Goal: Ask a question

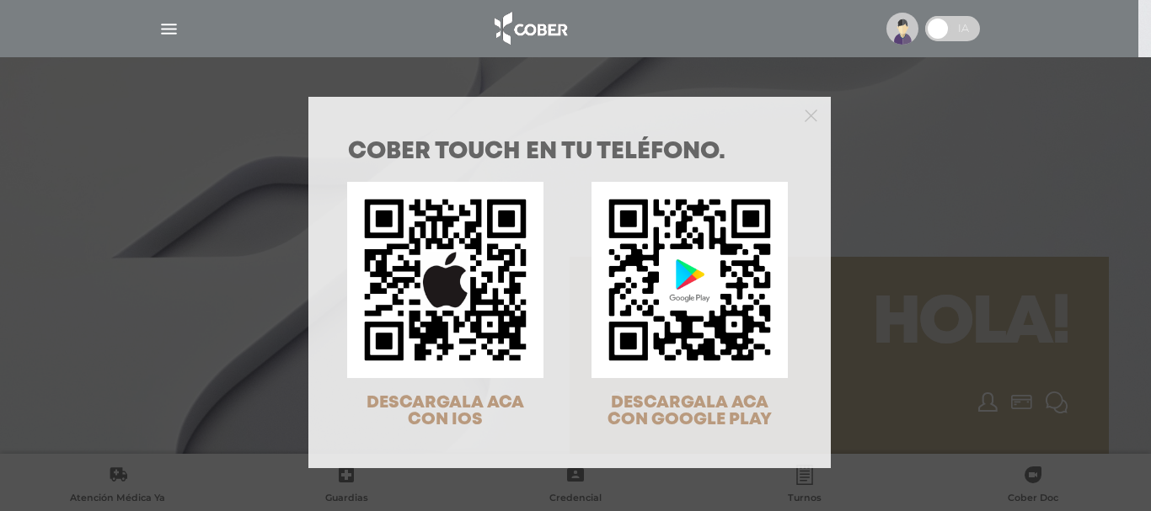
drag, startPoint x: 160, startPoint y: 34, endPoint x: 170, endPoint y: 40, distance: 11.7
click at [160, 34] on div "COBER TOUCH en tu teléfono. DESCARGALA ACA CON IOS DESCARGALA ACA CON GOOGLE PL…" at bounding box center [575, 255] width 1151 height 511
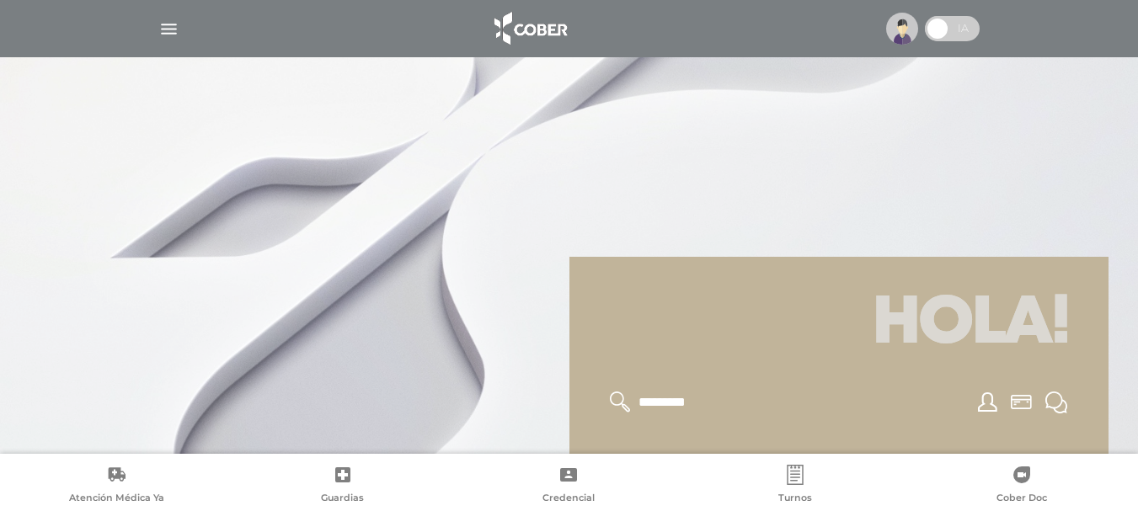
click at [166, 30] on img "button" at bounding box center [168, 29] width 21 height 21
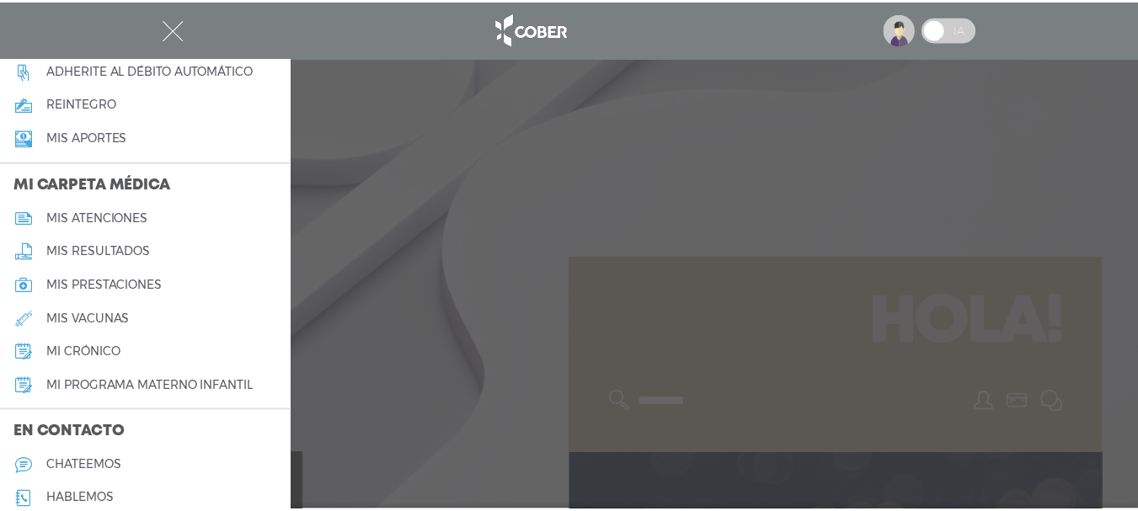
scroll to position [758, 0]
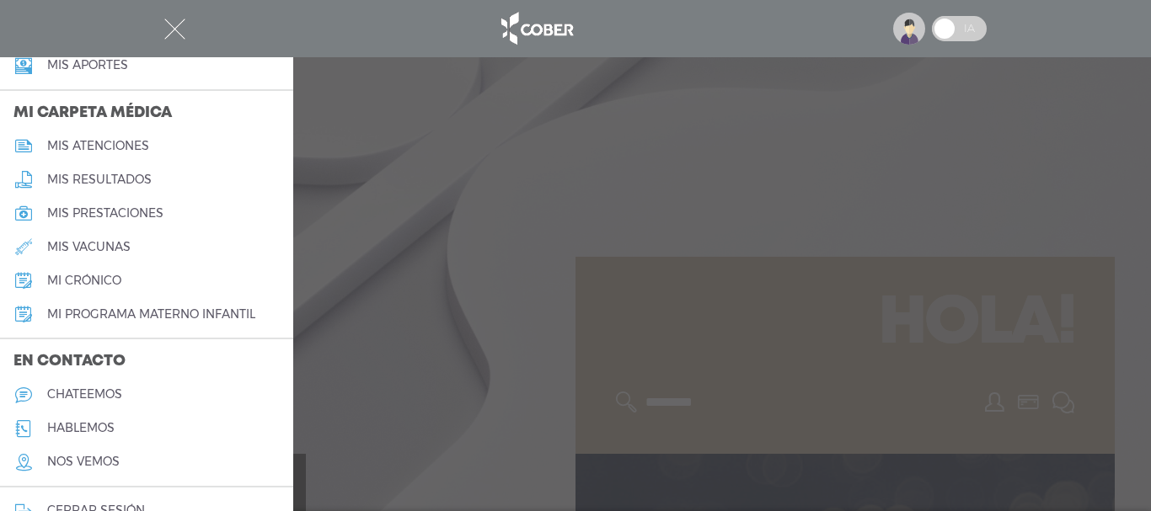
click at [85, 388] on h5 "chateemos" at bounding box center [84, 395] width 75 height 14
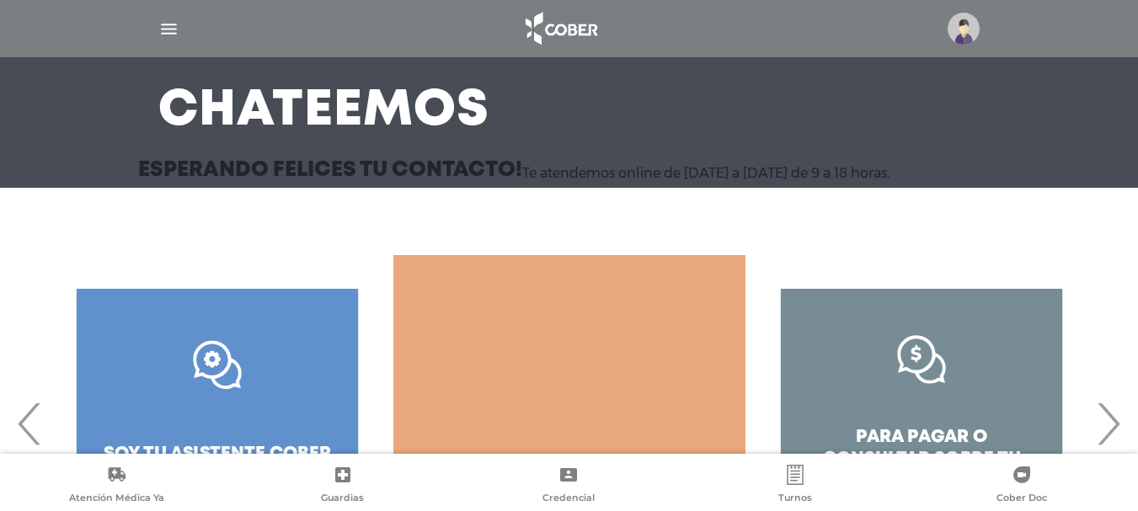
scroll to position [244, 0]
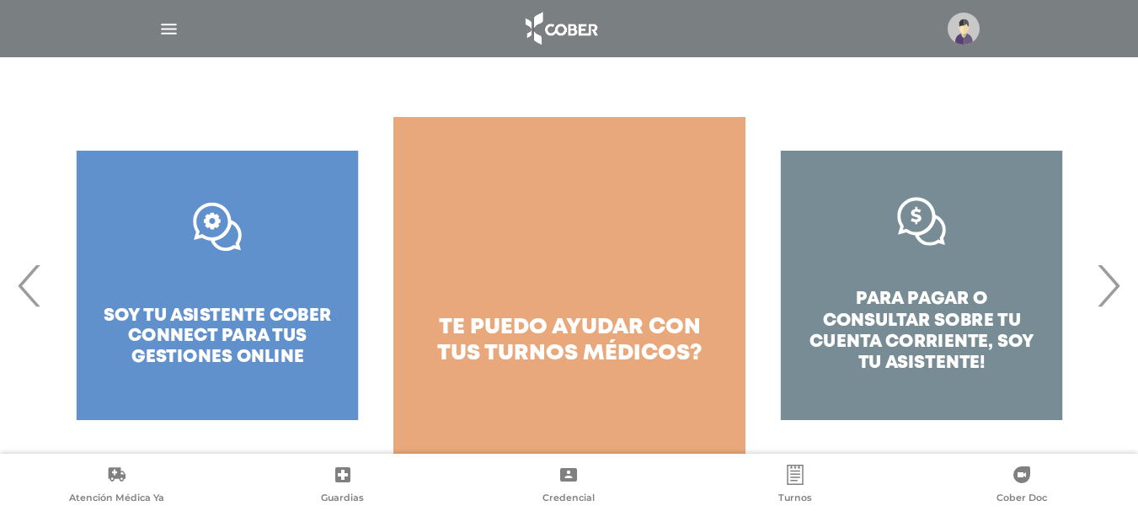
click at [1105, 293] on span "›" at bounding box center [1108, 285] width 33 height 91
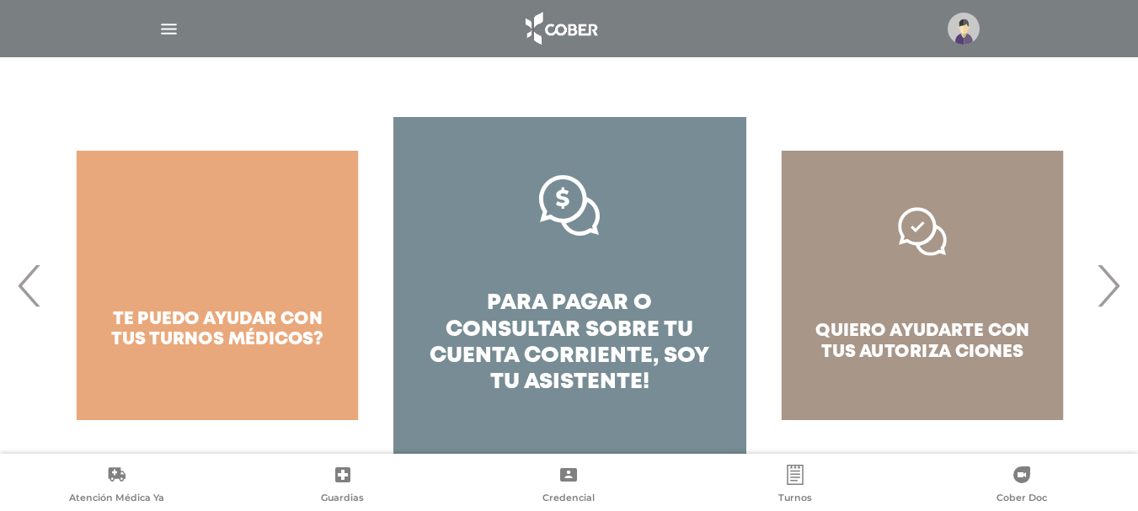
click at [1107, 297] on span "›" at bounding box center [1108, 285] width 33 height 91
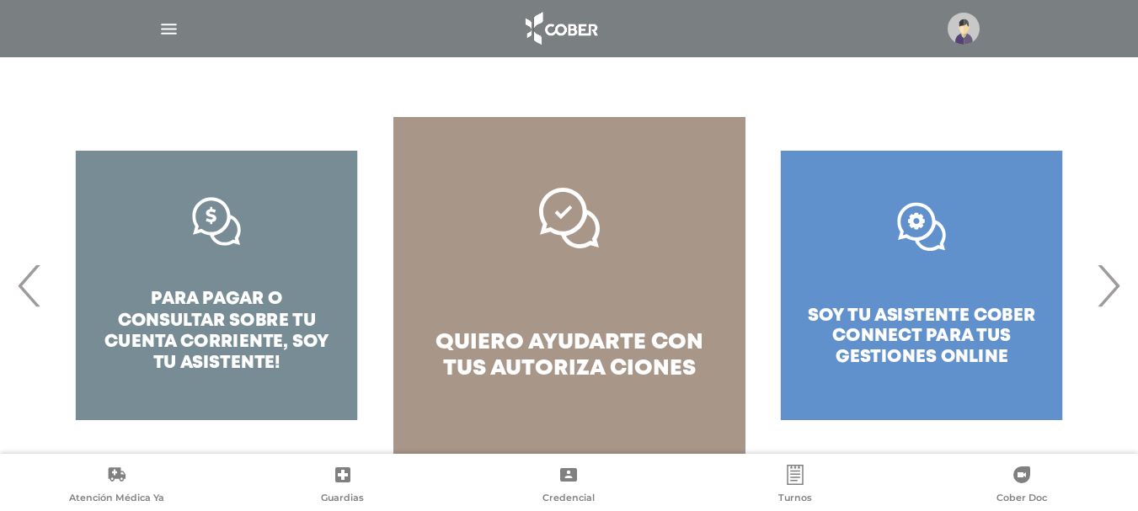
click at [1108, 297] on span "›" at bounding box center [1108, 285] width 33 height 91
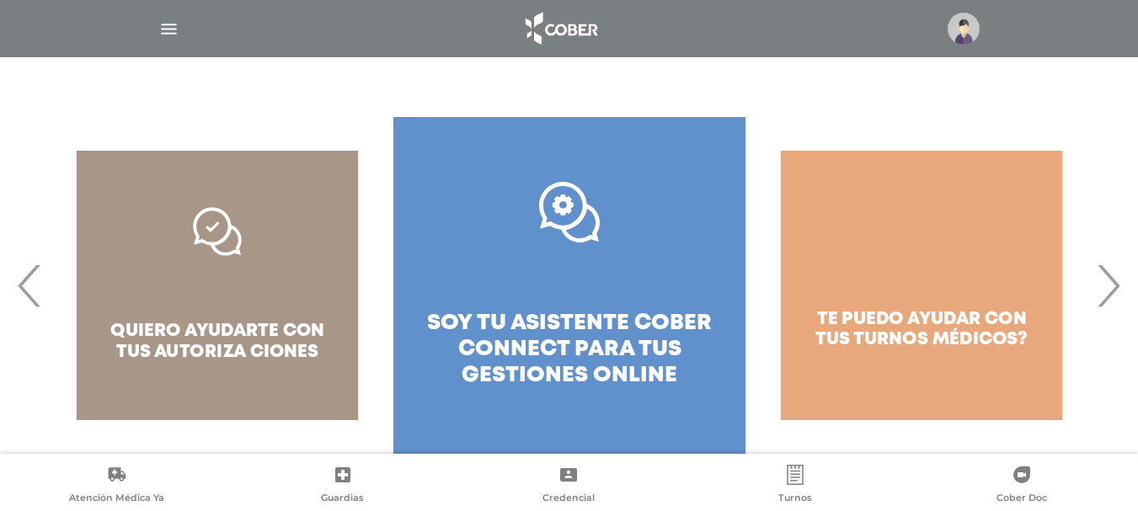
click at [605, 333] on span "soy tu asistente cober connect para tus" at bounding box center [569, 336] width 285 height 46
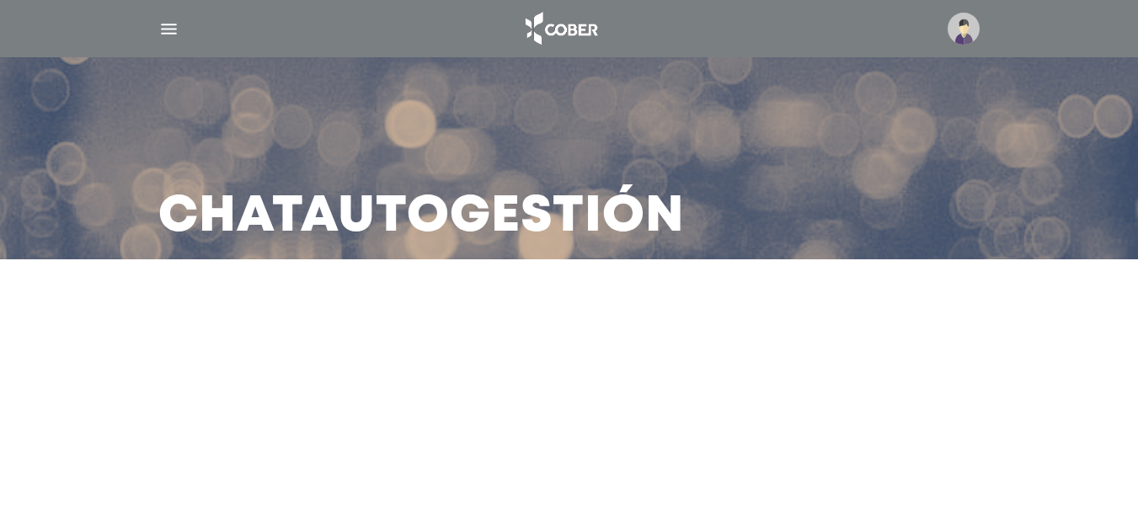
click at [168, 28] on img "button" at bounding box center [168, 29] width 21 height 21
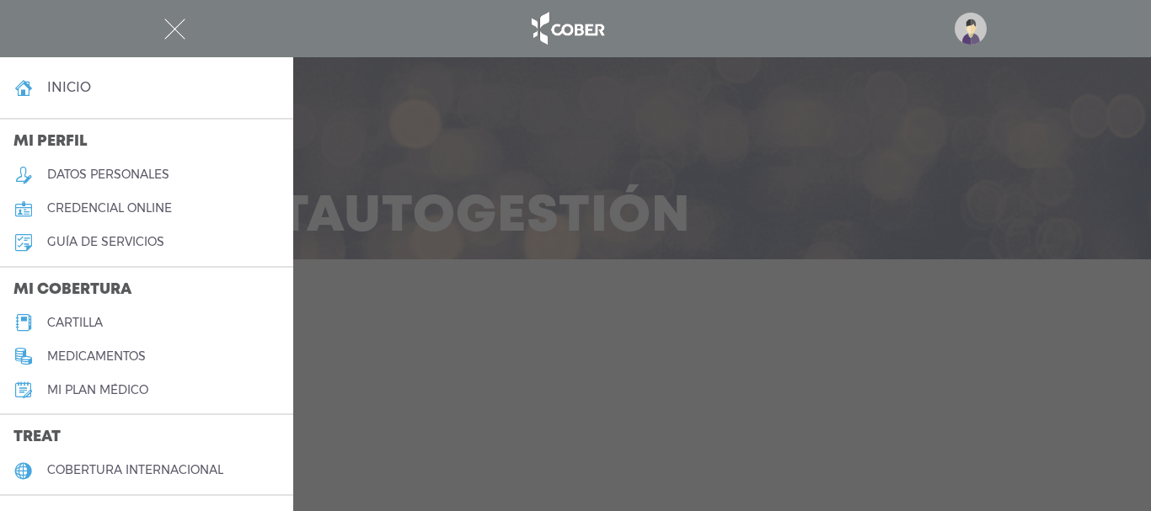
click at [752, 204] on div at bounding box center [575, 255] width 1151 height 511
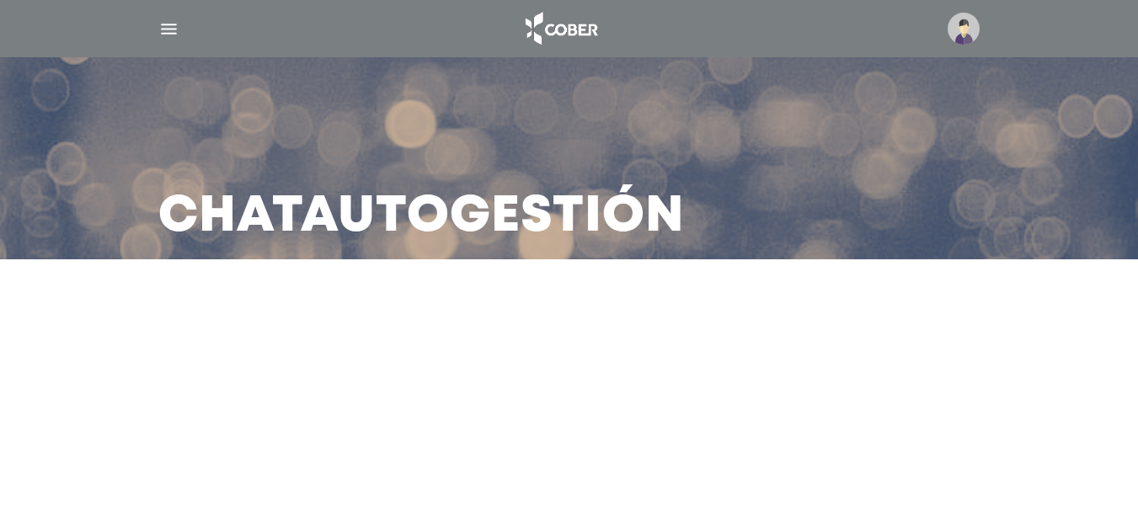
click at [969, 30] on img at bounding box center [964, 29] width 32 height 32
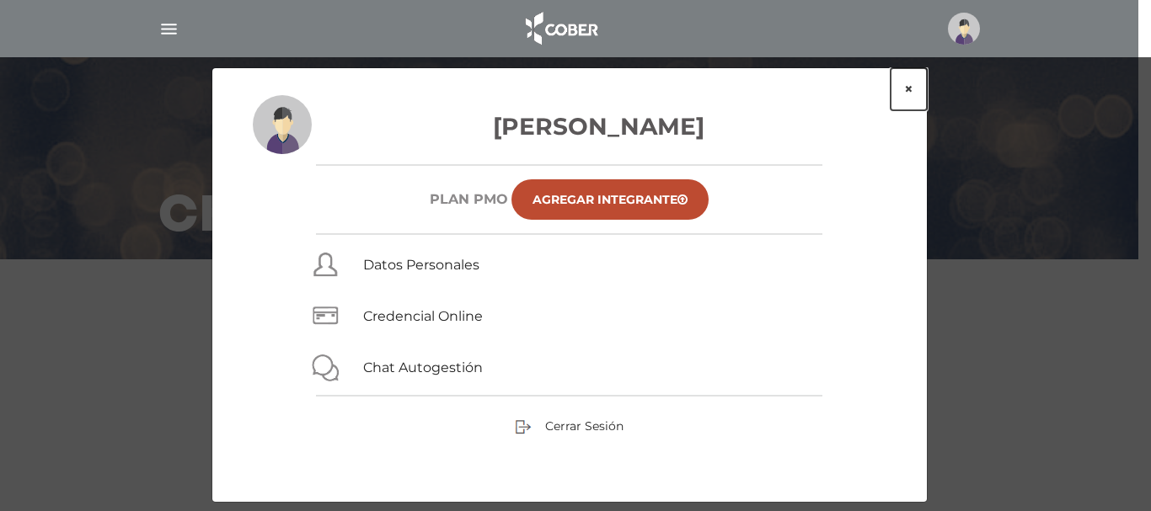
click at [910, 87] on button "×" at bounding box center [909, 89] width 36 height 42
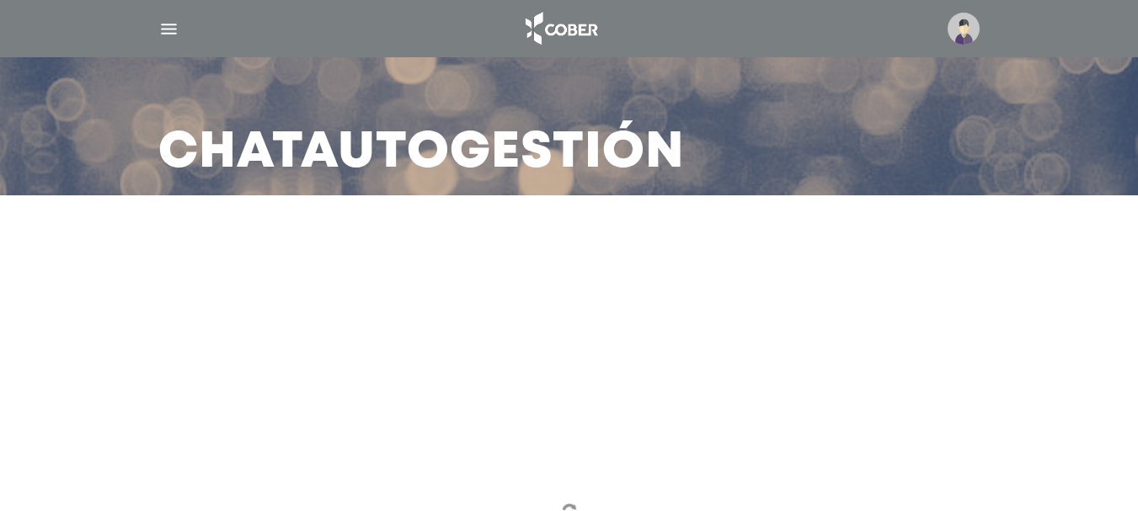
scroll to position [148, 0]
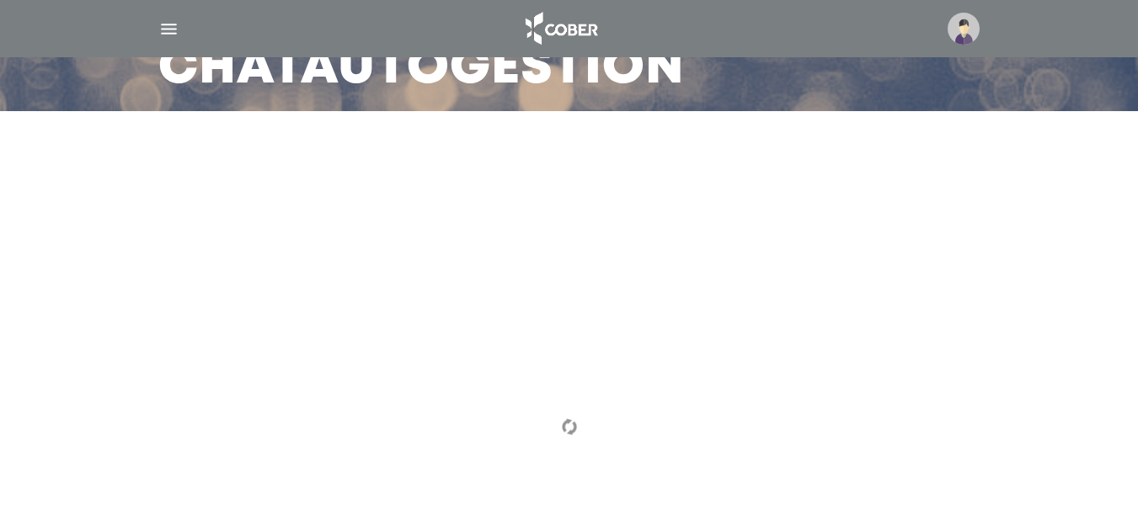
click at [567, 427] on img at bounding box center [569, 427] width 17 height 17
click at [177, 34] on img "button" at bounding box center [168, 29] width 21 height 21
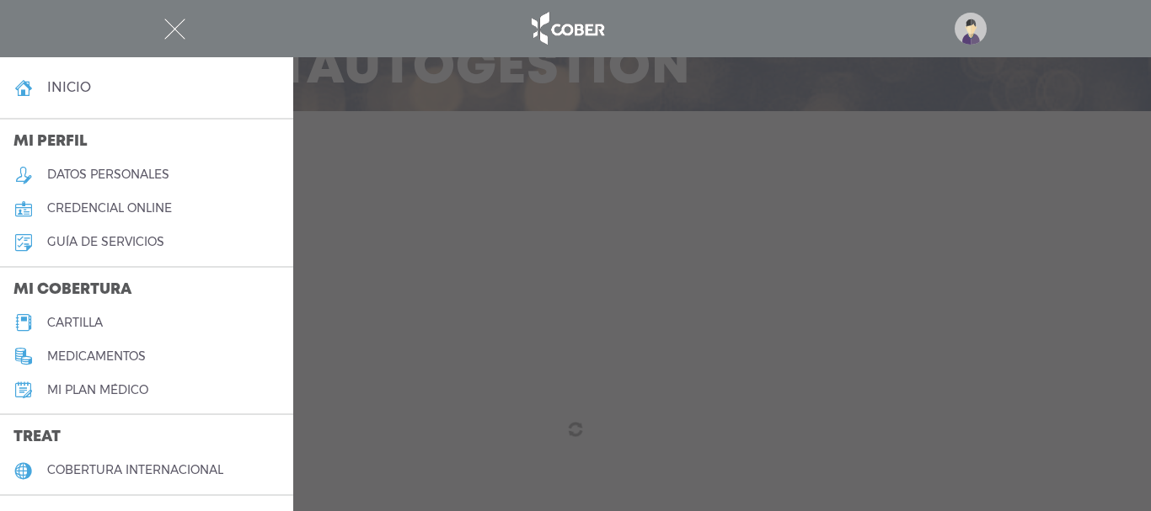
click at [400, 35] on div at bounding box center [575, 28] width 863 height 40
click at [185, 26] on div at bounding box center [575, 28] width 863 height 40
click at [172, 30] on img "button" at bounding box center [174, 29] width 21 height 21
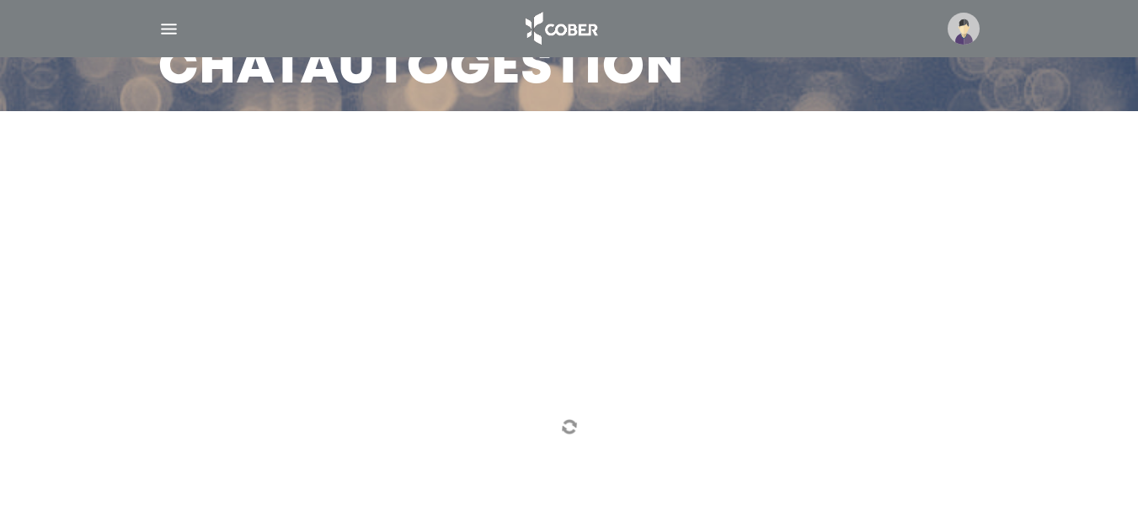
click at [567, 421] on img at bounding box center [569, 427] width 17 height 17
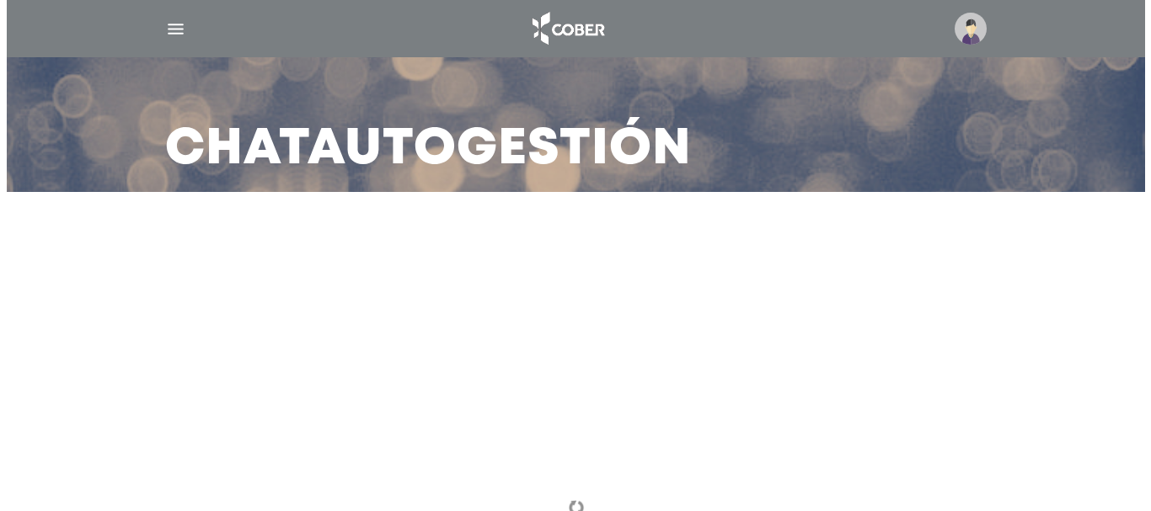
scroll to position [0, 0]
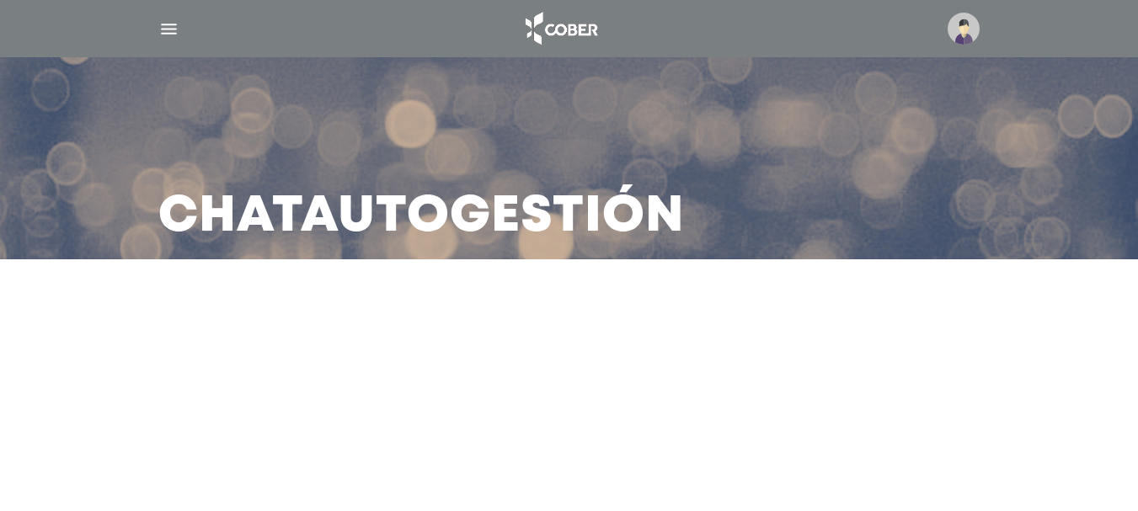
click at [164, 36] on img "button" at bounding box center [168, 29] width 21 height 21
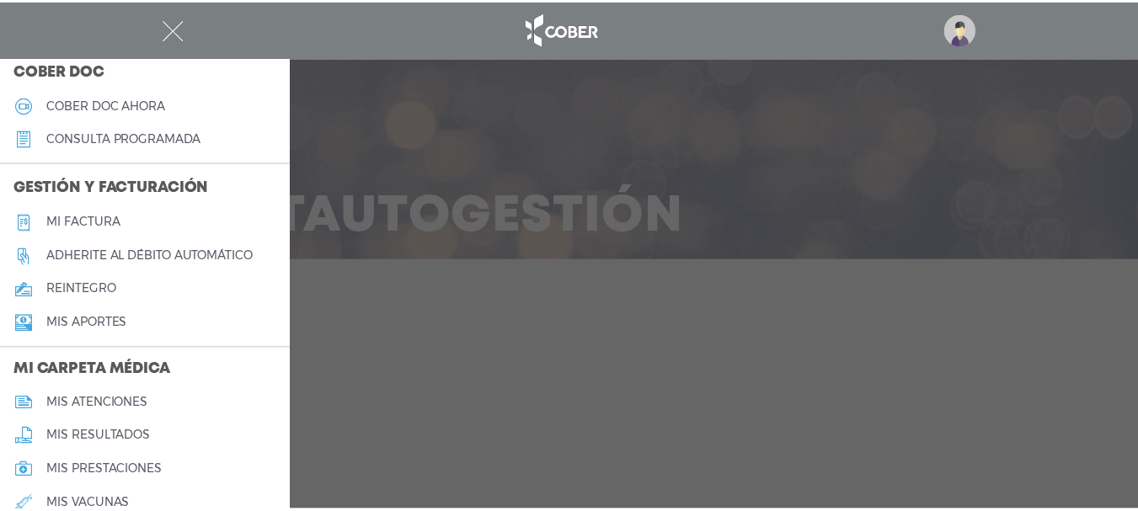
scroll to position [674, 0]
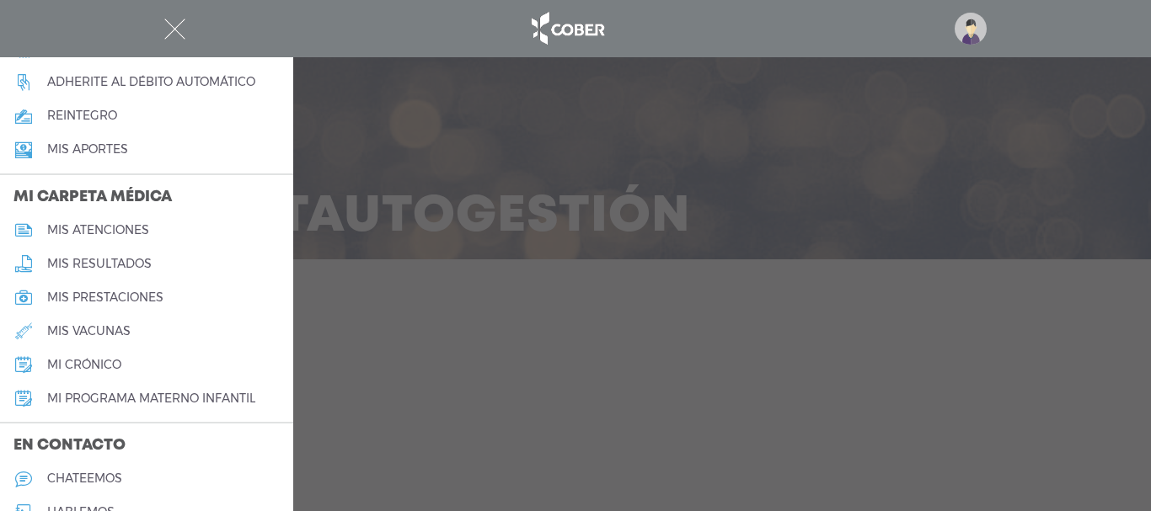
click at [125, 482] on link "chateemos" at bounding box center [146, 480] width 293 height 34
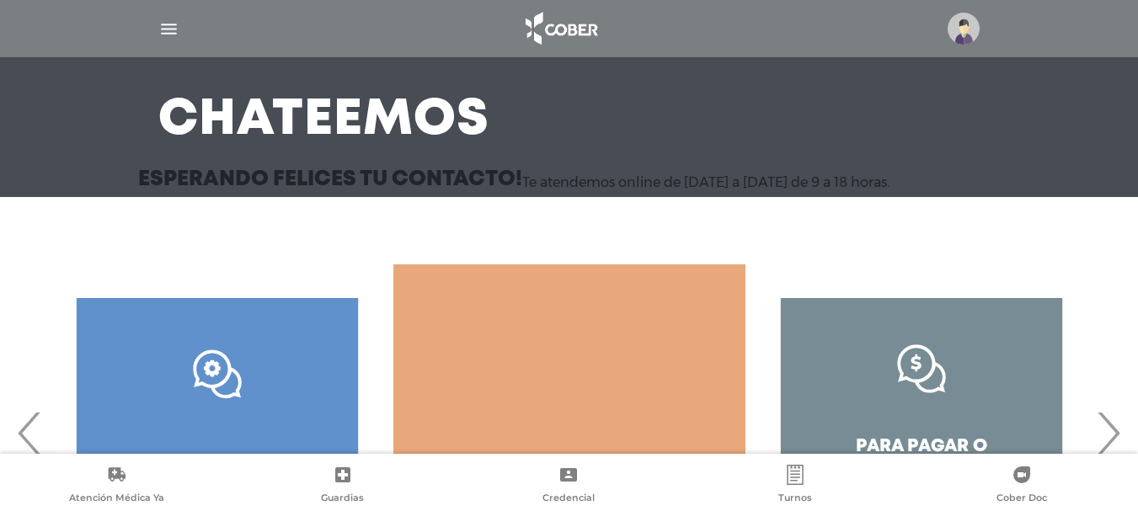
scroll to position [244, 0]
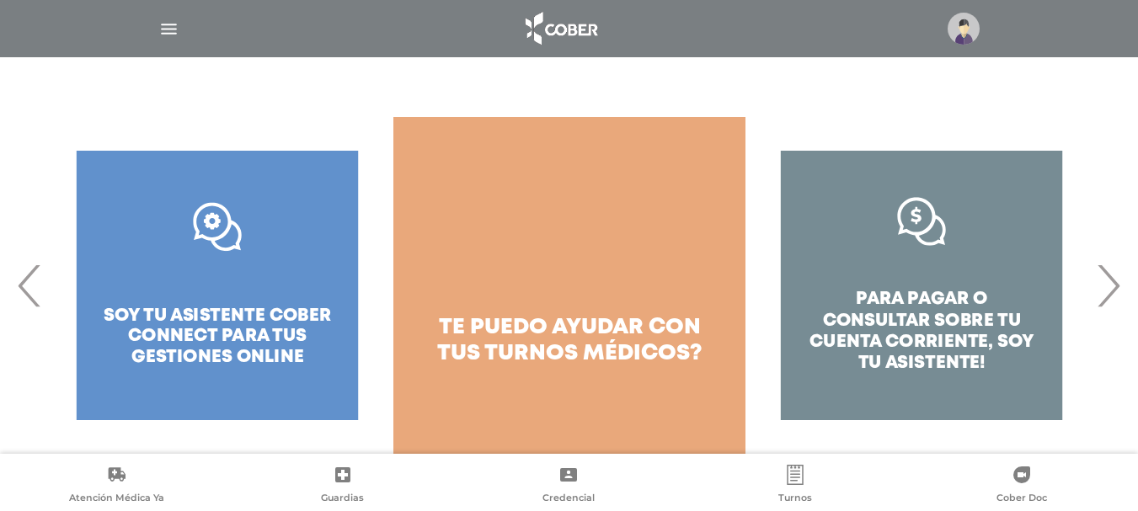
click at [1120, 292] on span "›" at bounding box center [1108, 285] width 33 height 91
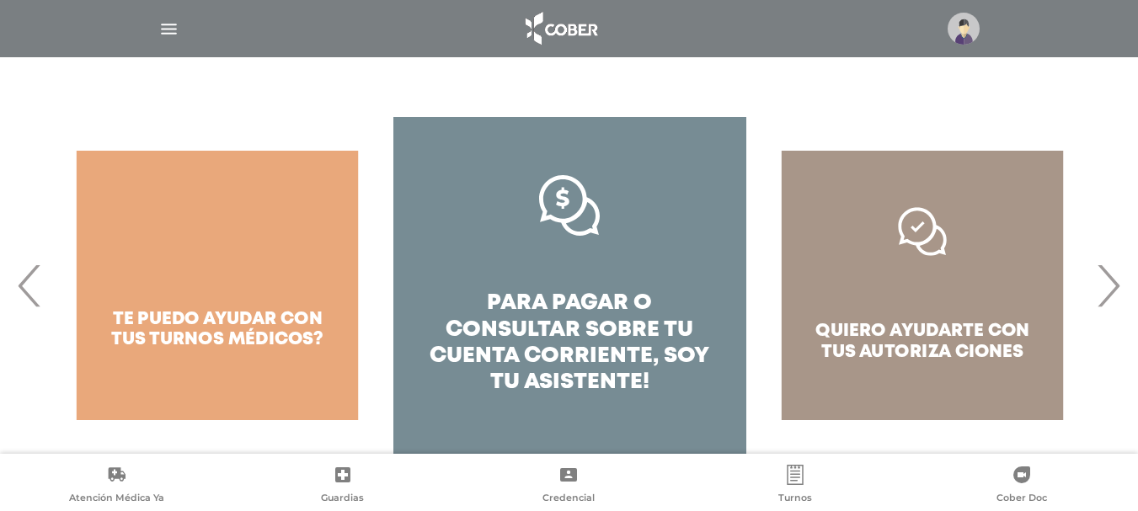
click at [1120, 292] on span "›" at bounding box center [1108, 285] width 33 height 91
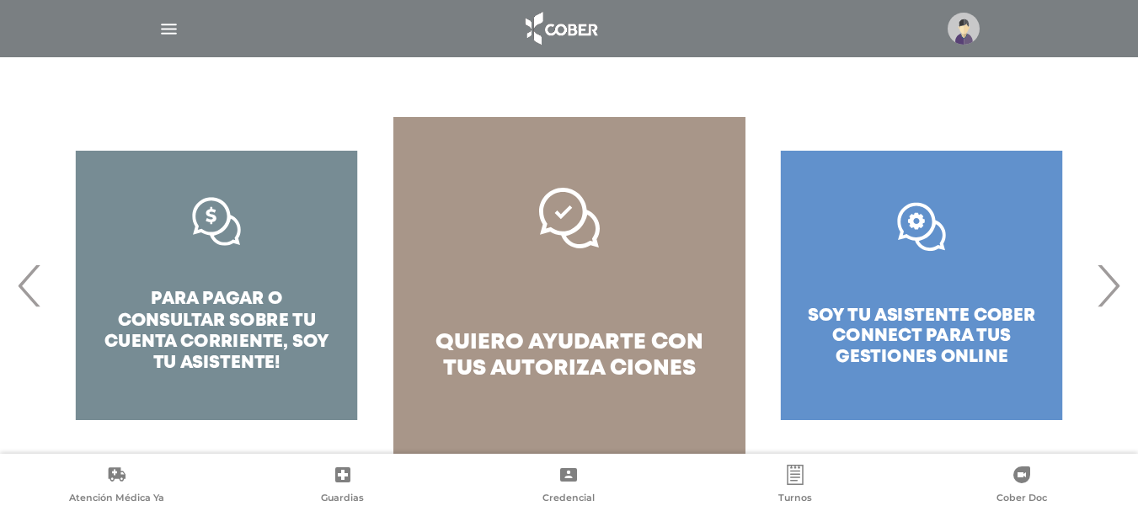
click at [1106, 300] on span "›" at bounding box center [1108, 285] width 33 height 91
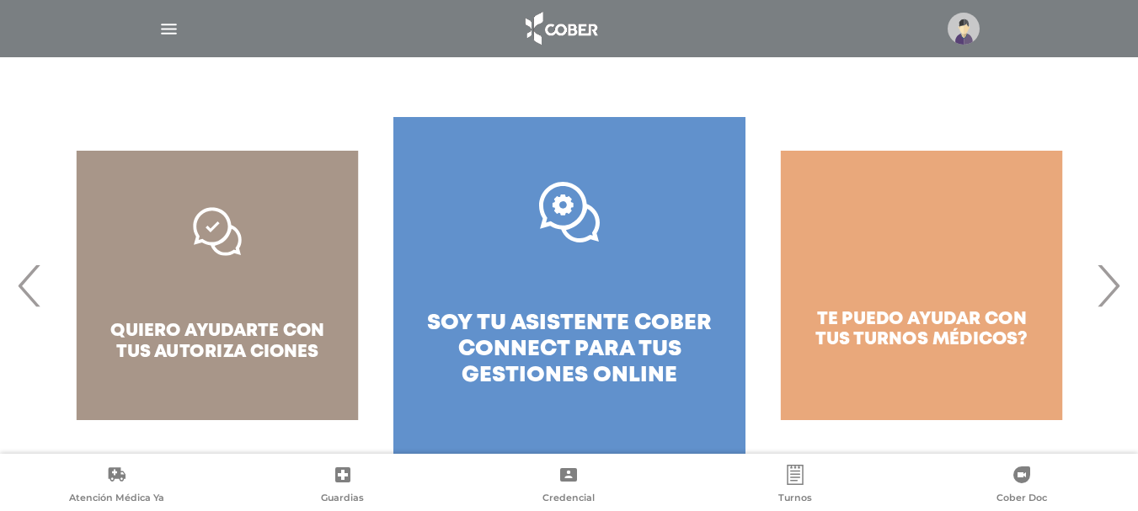
click at [548, 349] on span "soy tu asistente cober connect para tus" at bounding box center [569, 336] width 285 height 46
